Goal: Learn about a topic

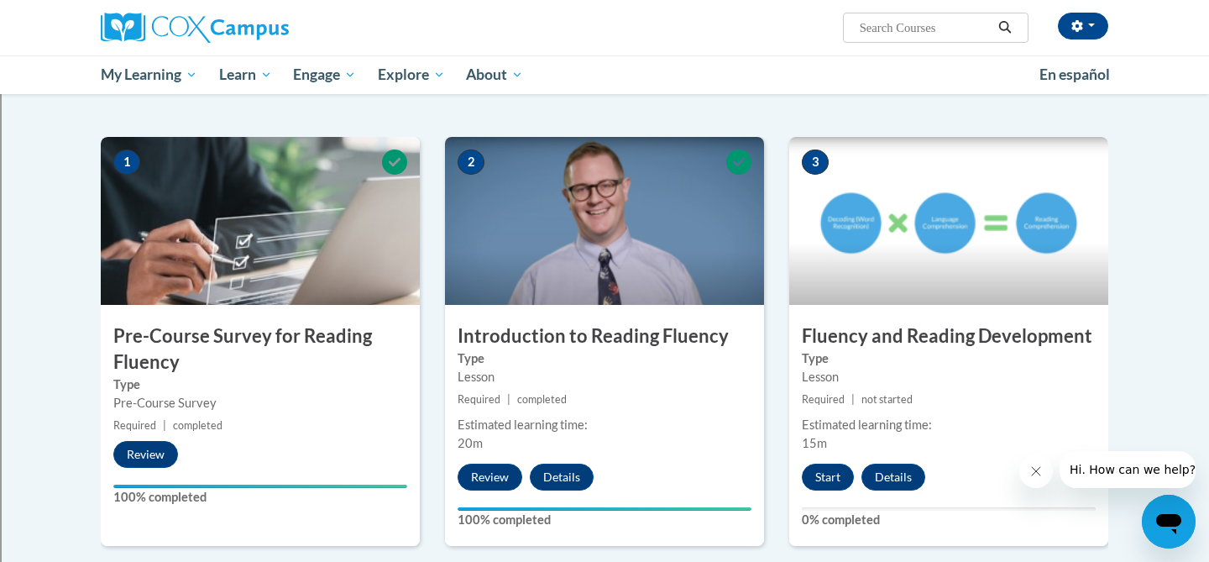
scroll to position [307, 0]
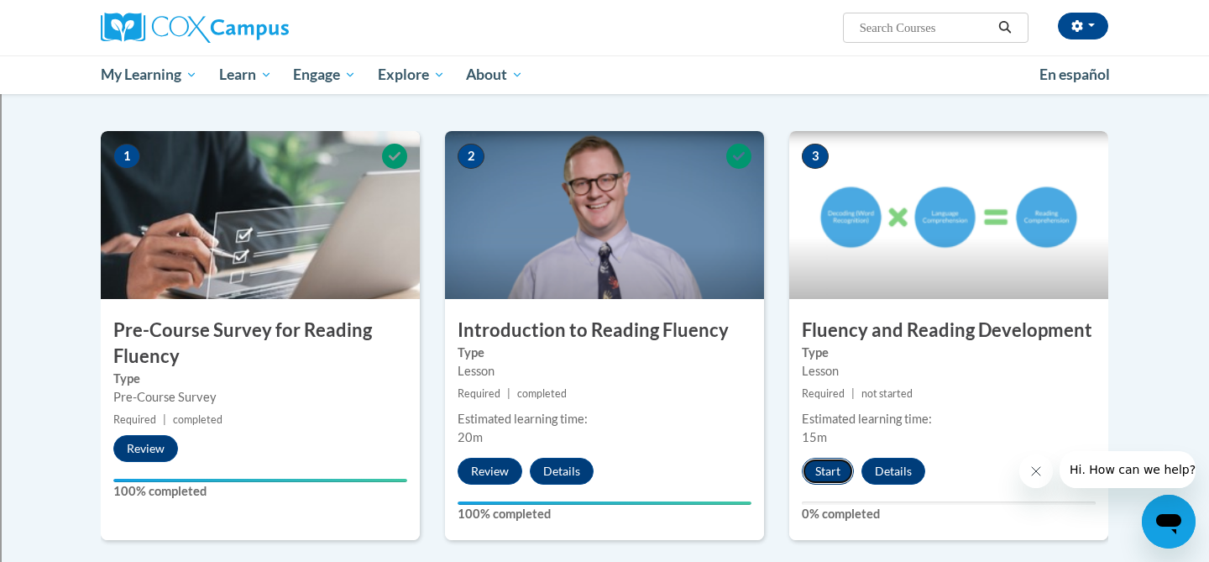
click at [831, 471] on button "Start" at bounding box center [828, 471] width 52 height 27
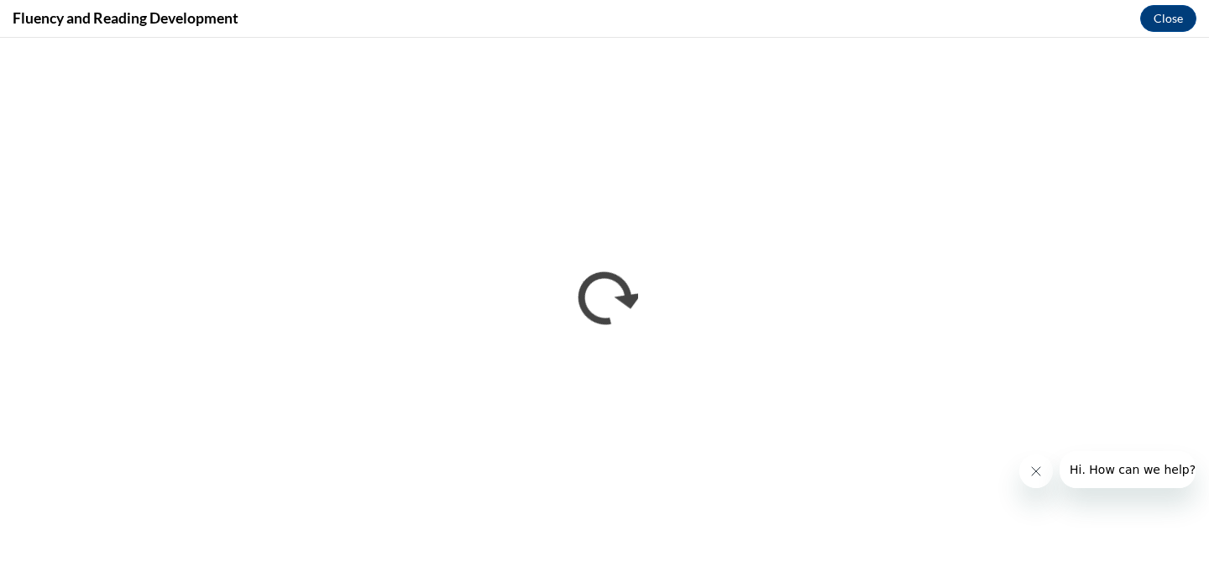
scroll to position [0, 0]
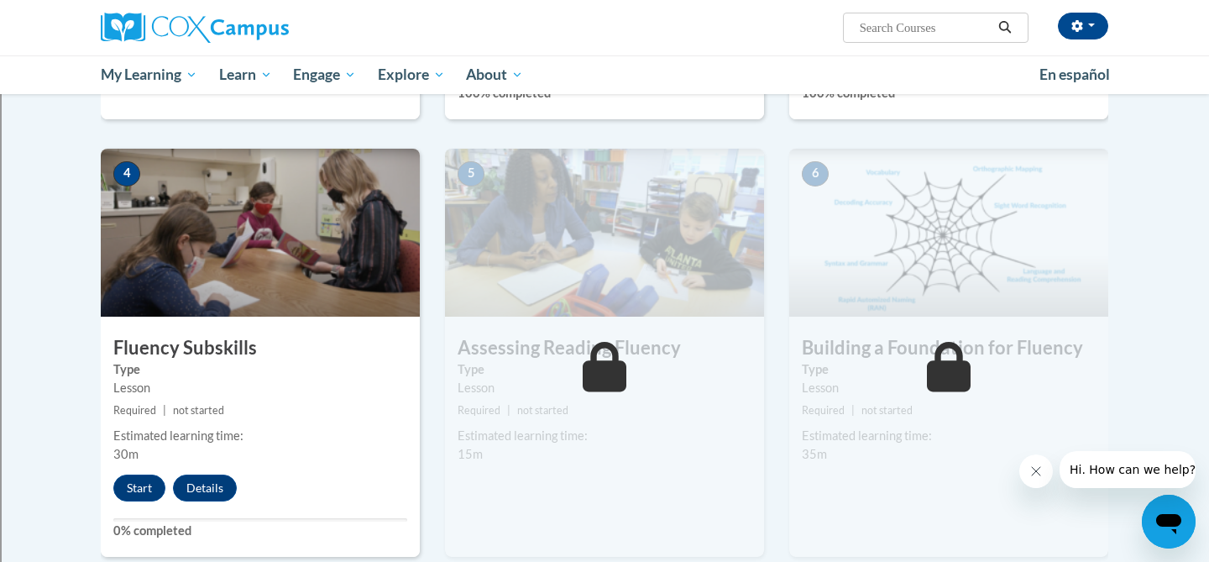
scroll to position [737, 0]
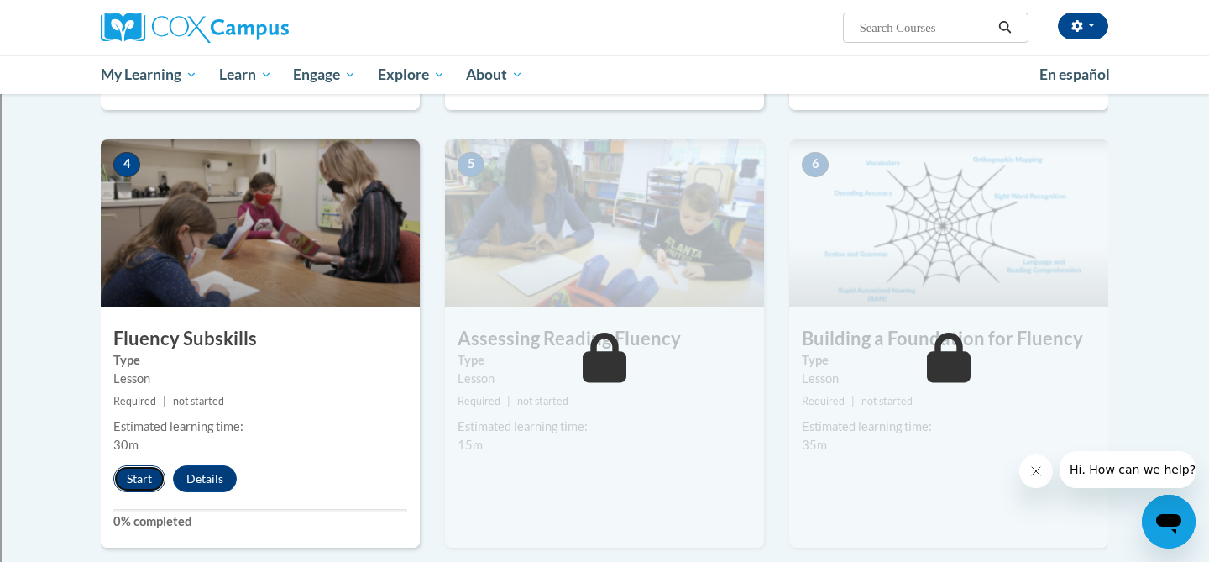
click at [143, 474] on button "Start" at bounding box center [139, 478] width 52 height 27
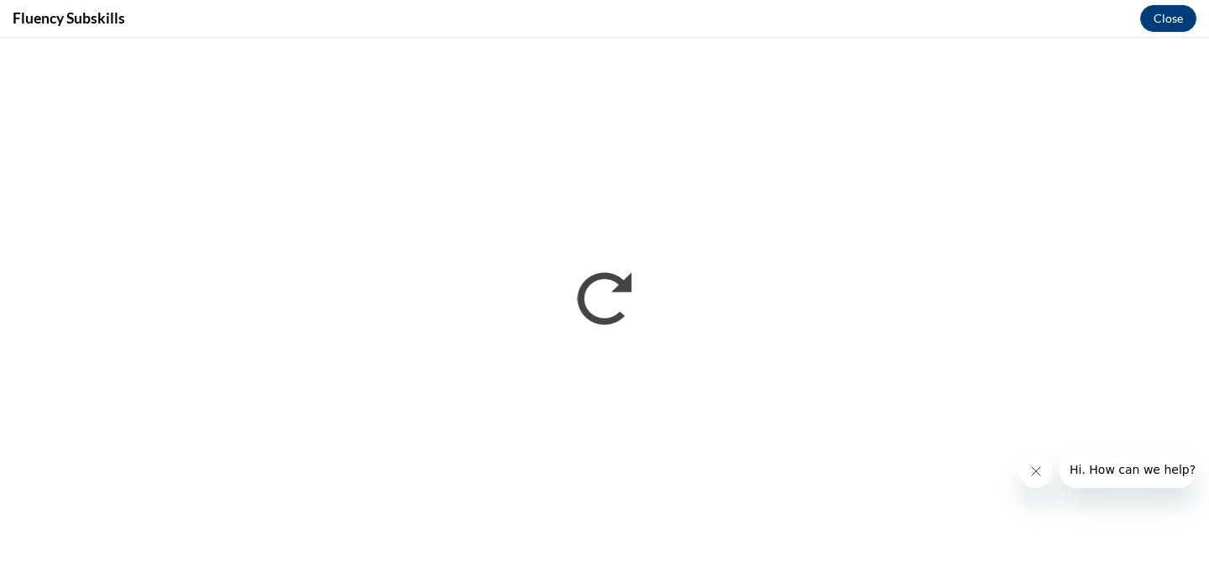
scroll to position [0, 0]
